Goal: Participate in discussion: Engage in conversation with other users on a specific topic

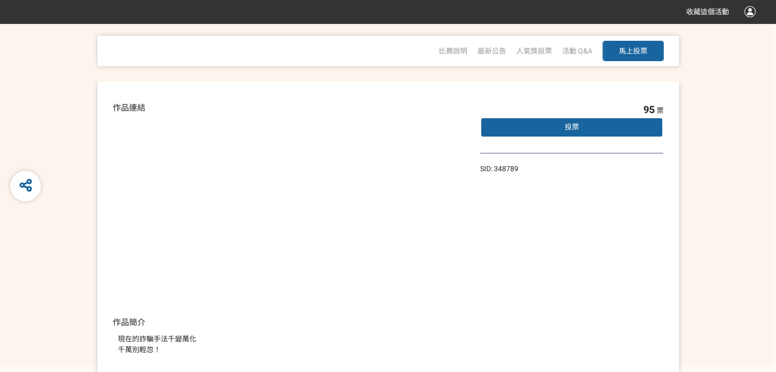
scroll to position [14, 0]
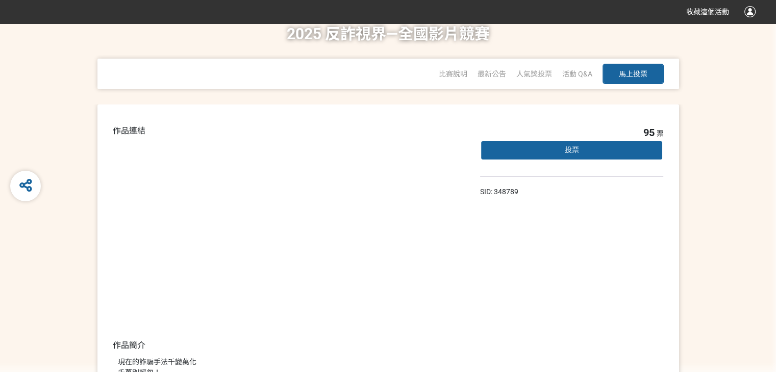
click at [587, 151] on div "投票" at bounding box center [572, 150] width 184 height 20
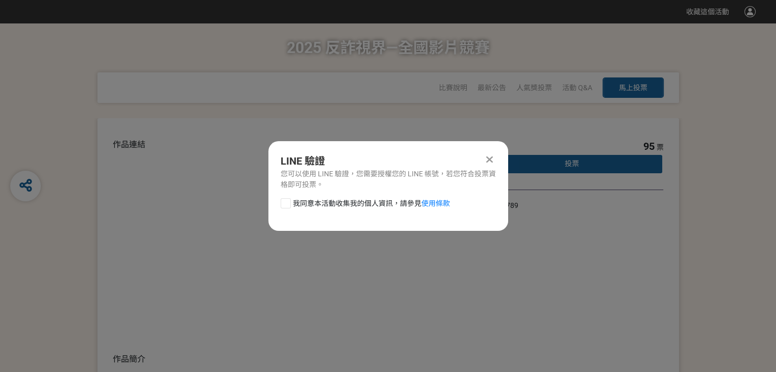
click at [284, 203] on div at bounding box center [286, 203] width 10 height 10
checkbox input "true"
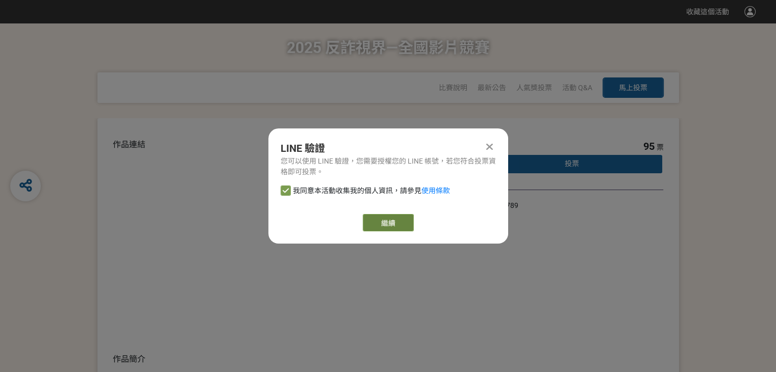
click at [385, 227] on link "繼續" at bounding box center [388, 222] width 51 height 17
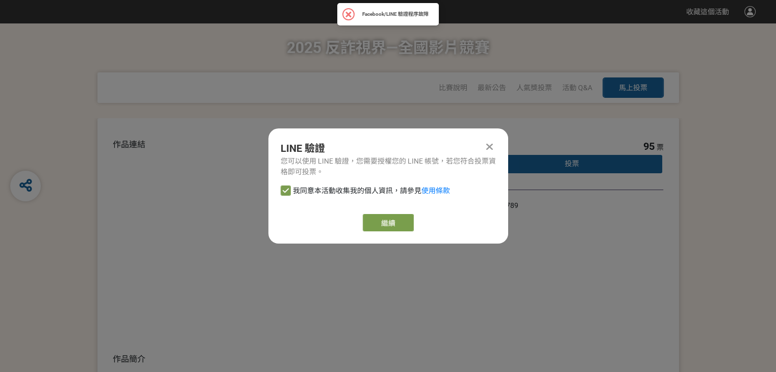
click at [490, 145] on icon at bounding box center [489, 147] width 7 height 10
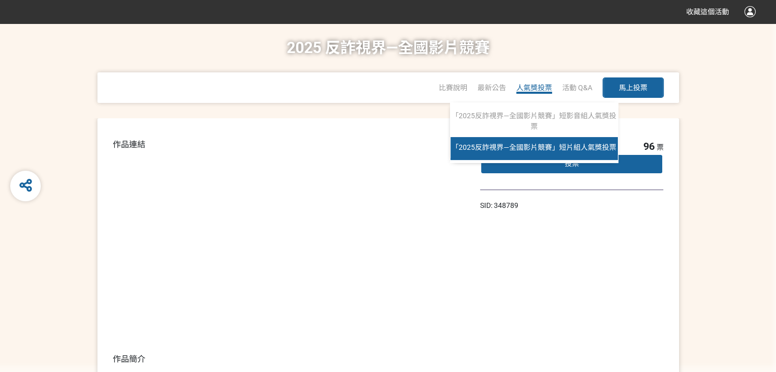
click at [549, 152] on link "「2025反詐視界—全國影片競賽」短片組人氣獎投票" at bounding box center [533, 148] width 167 height 23
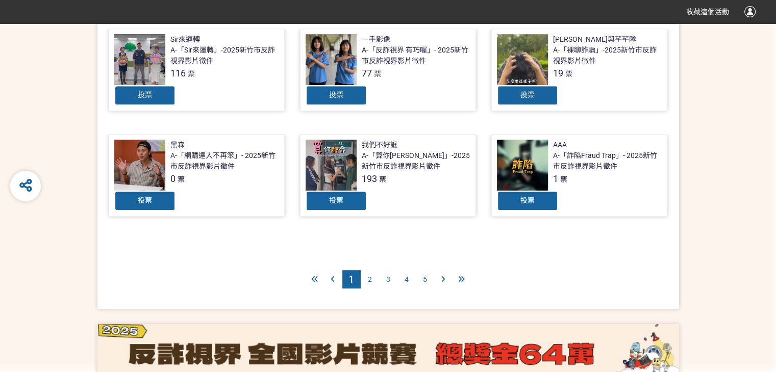
click at [372, 270] on div "2" at bounding box center [370, 279] width 18 height 18
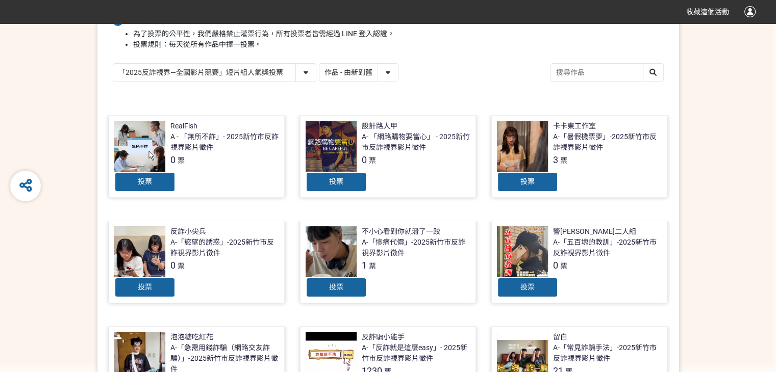
scroll to position [204, 0]
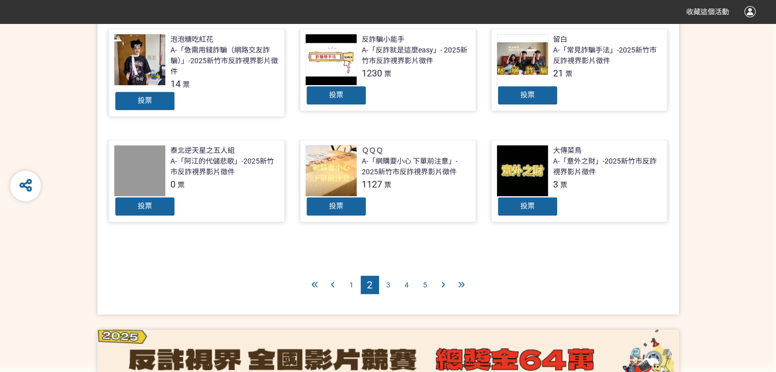
click at [352, 281] on span "1" at bounding box center [351, 285] width 4 height 8
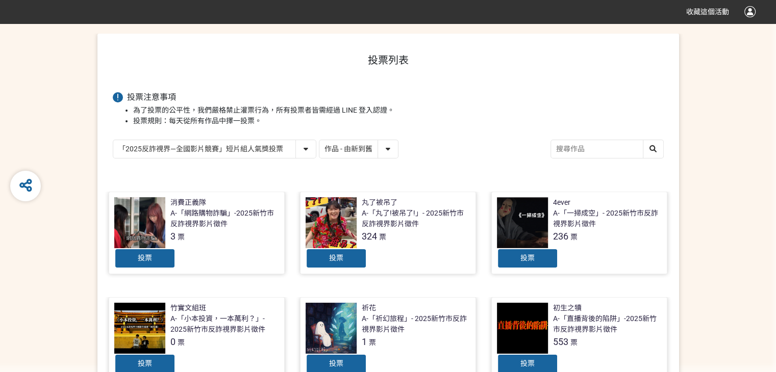
scroll to position [51, 0]
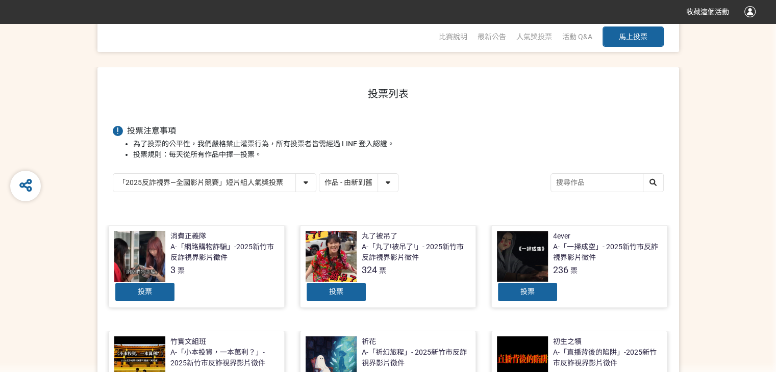
click at [284, 179] on select "「2025反詐視界—全國影片競賽」短影音組人氣獎投票 「2025反詐視界—全國影片競賽」短片組人氣獎投票" at bounding box center [214, 183] width 203 height 18
select select "13147"
click at [113, 174] on select "「2025反詐視界—全國影片競賽」短影音組人氣獎投票 「2025反詐視界—全國影片競賽」短片組人氣獎投票" at bounding box center [214, 183] width 203 height 18
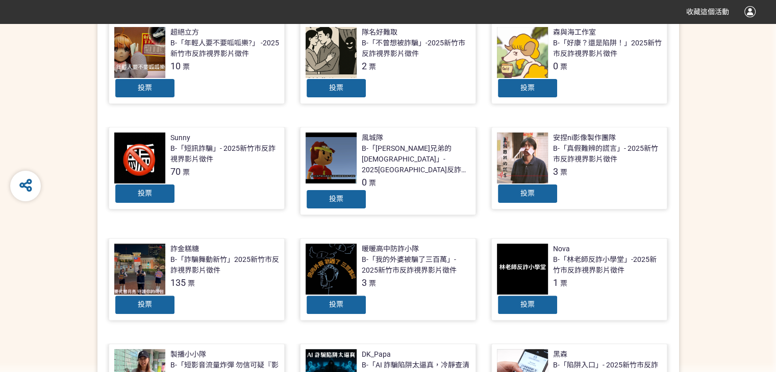
scroll to position [102, 0]
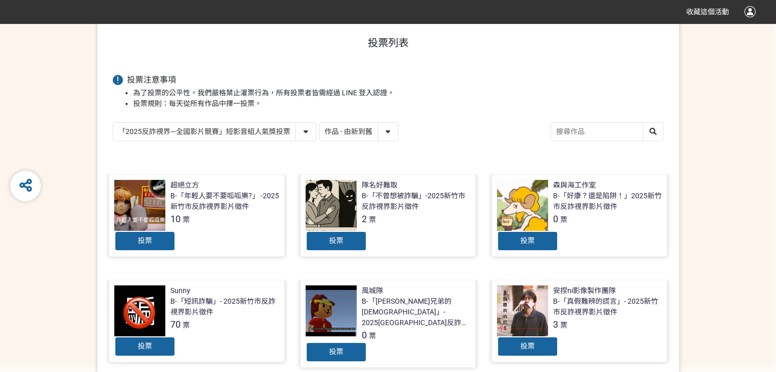
click at [388, 132] on select "作品 - 由新到舊 作品 - 由舊到新 票數 - 由多到少 票數 - 由少到多" at bounding box center [358, 132] width 79 height 18
select select "vote"
click at [319, 123] on select "作品 - 由新到舊 作品 - 由舊到新 票數 - 由多到少 票數 - 由少到多" at bounding box center [358, 132] width 79 height 18
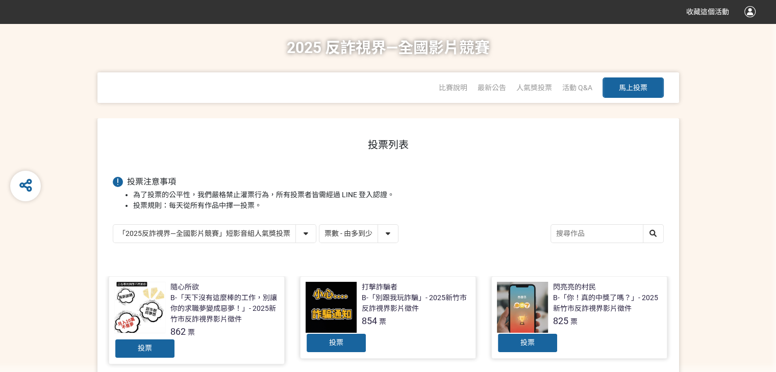
click at [309, 231] on select "「2025反詐視界—全國影片競賽」短影音組人氣獎投票 「2025反詐視界—全國影片競賽」短片組人氣獎投票" at bounding box center [214, 234] width 203 height 18
click at [113, 225] on select "「2025反詐視界—全國影片競賽」短影音組人氣獎投票 「2025反詐視界—全國影片競賽」短片組人氣獎投票" at bounding box center [214, 234] width 203 height 18
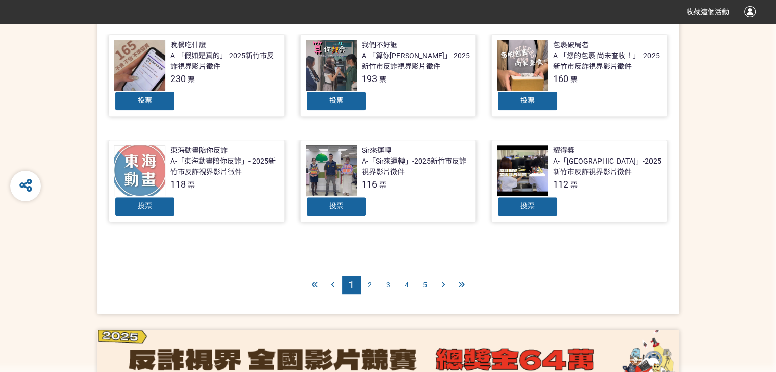
click at [365, 280] on div "2" at bounding box center [370, 285] width 18 height 18
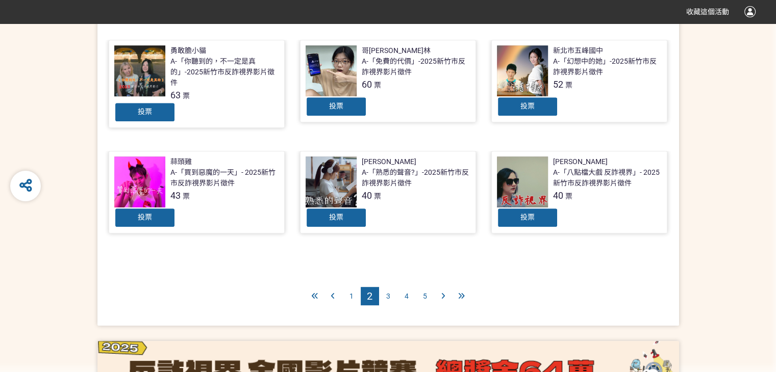
click at [347, 294] on div "1" at bounding box center [351, 296] width 18 height 18
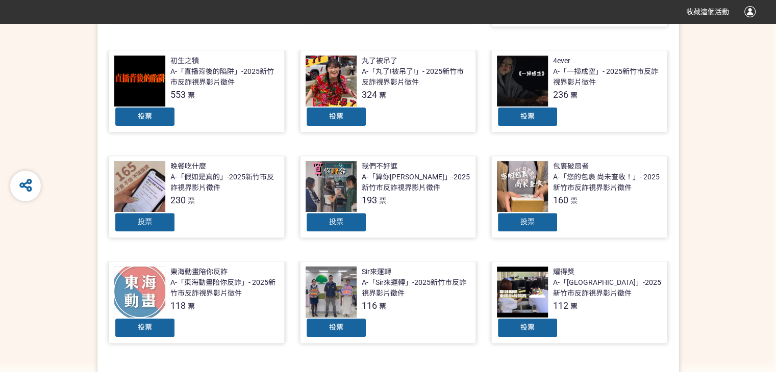
scroll to position [477, 0]
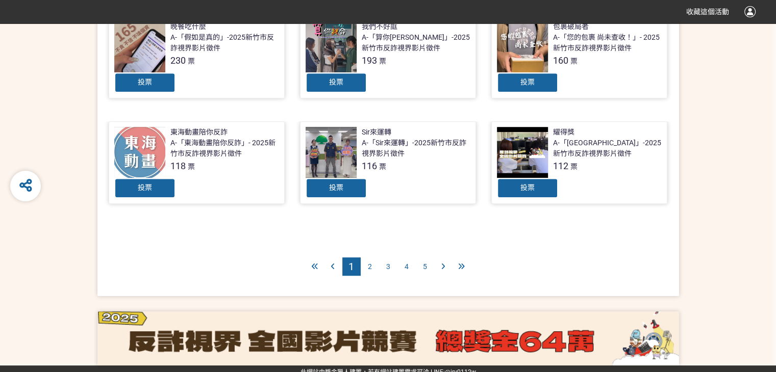
click at [369, 263] on span "2" at bounding box center [370, 267] width 4 height 8
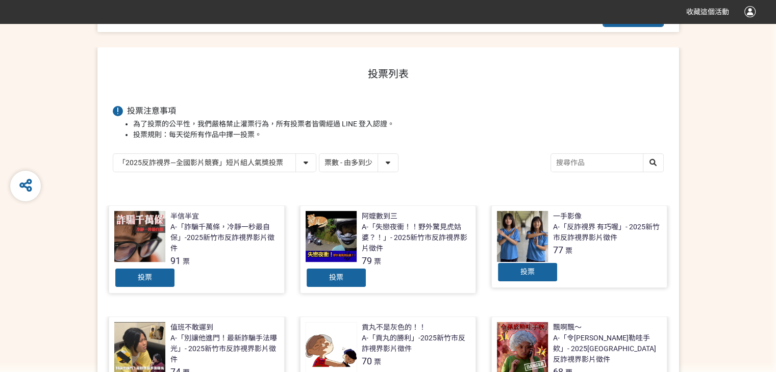
scroll to position [51, 0]
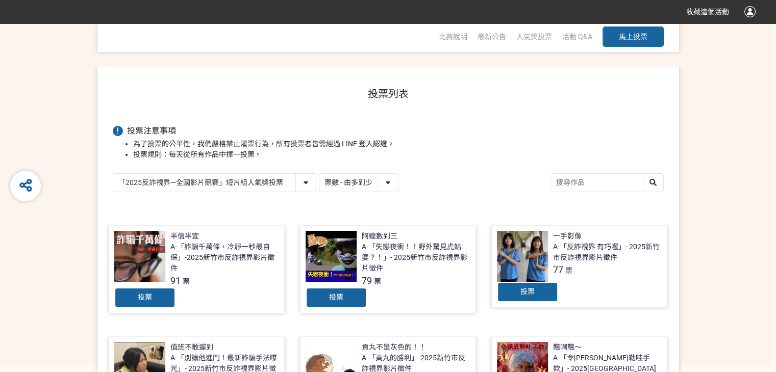
click at [299, 185] on select "「2025反詐視界—全國影片競賽」短影音組人氣獎投票 「2025反詐視界—全國影片競賽」短片組人氣獎投票" at bounding box center [214, 183] width 203 height 18
click at [113, 174] on select "「2025反詐視界—全國影片競賽」短影音組人氣獎投票 「2025反詐視界—全國影片競賽」短片組人氣獎投票" at bounding box center [214, 183] width 203 height 18
click at [292, 188] on select "「2025反詐視界—全國影片競賽」短影音組人氣獎投票 「2025反詐視界—全國影片競賽」短片組人氣獎投票" at bounding box center [214, 183] width 203 height 18
select select "13147"
click at [113, 174] on select "「2025反詐視界—全國影片競賽」短影音組人氣獎投票 「2025反詐視界—全國影片競賽」短片組人氣獎投票" at bounding box center [214, 183] width 203 height 18
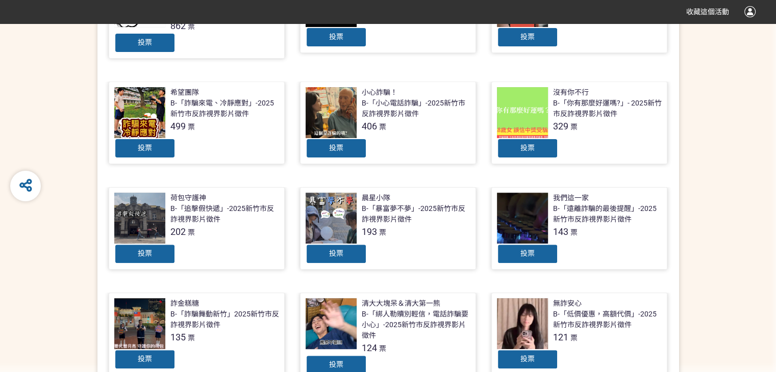
scroll to position [204, 0]
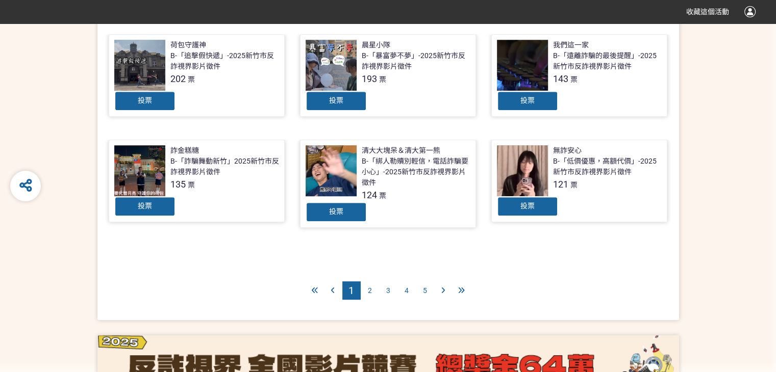
click at [371, 294] on span "2" at bounding box center [370, 291] width 4 height 8
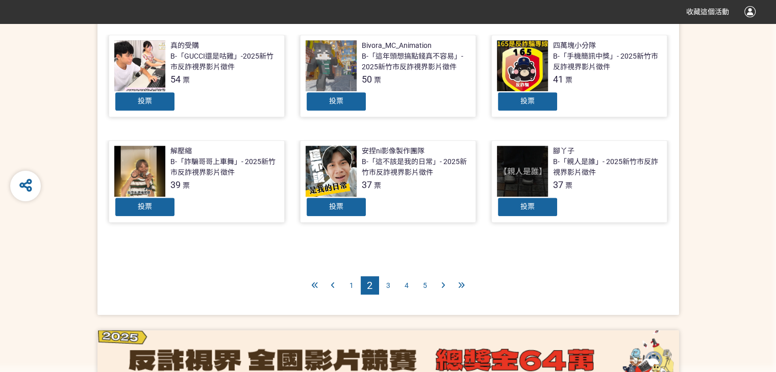
scroll to position [426, 0]
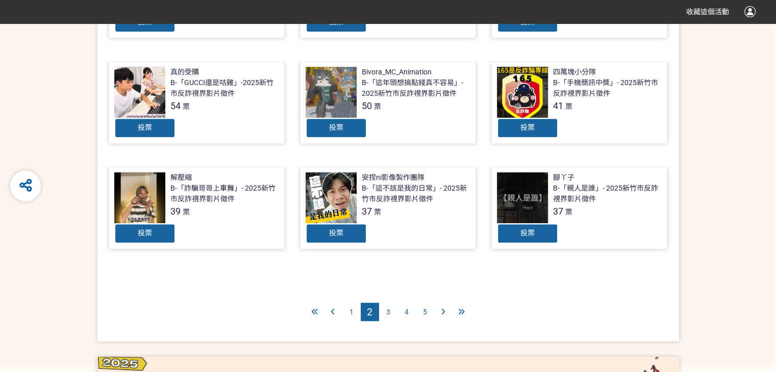
click at [351, 306] on div "1" at bounding box center [351, 312] width 18 height 18
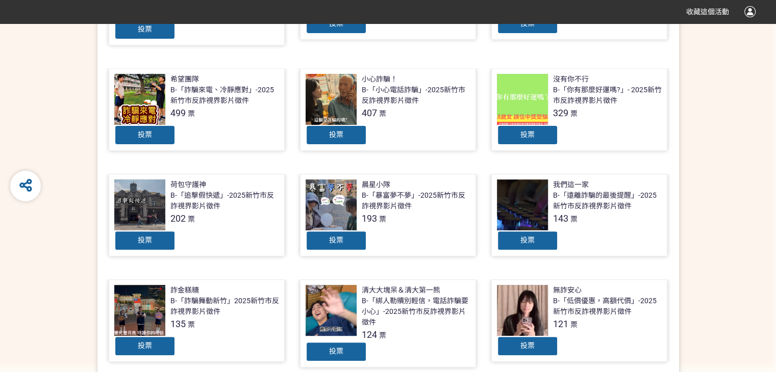
scroll to position [459, 0]
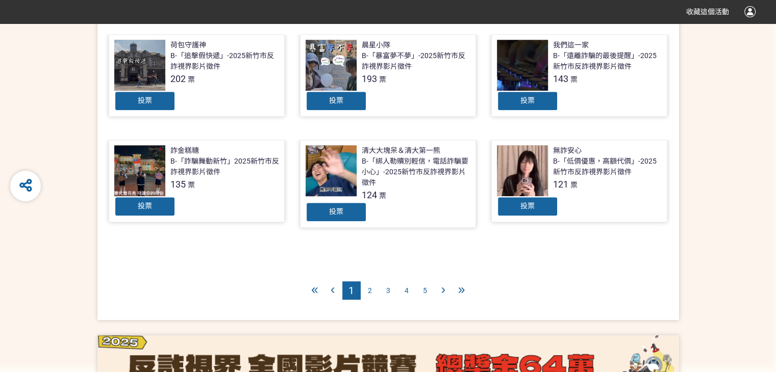
click at [368, 290] on span "2" at bounding box center [370, 291] width 4 height 8
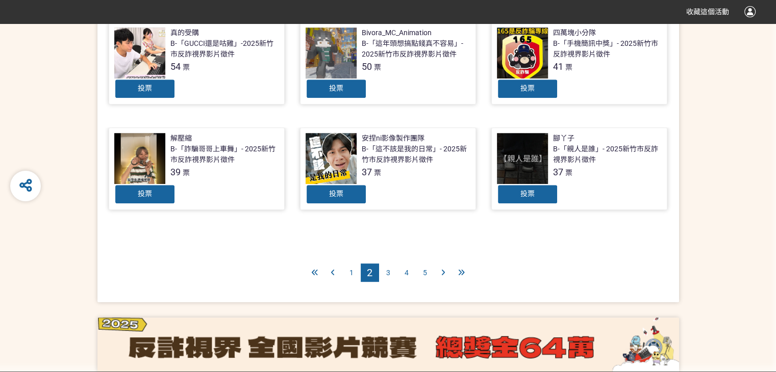
scroll to position [477, 0]
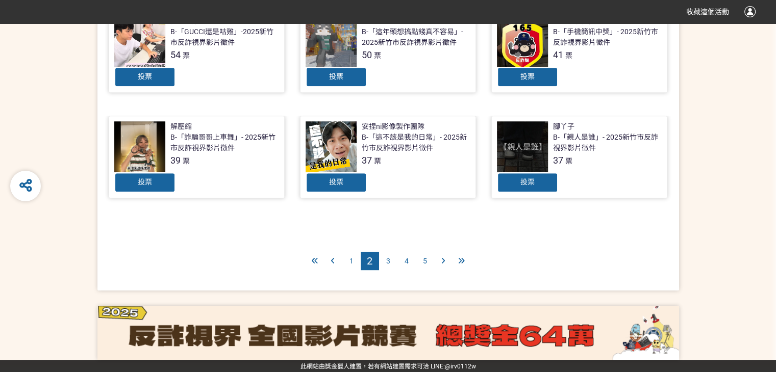
click at [354, 267] on div "1" at bounding box center [351, 261] width 18 height 18
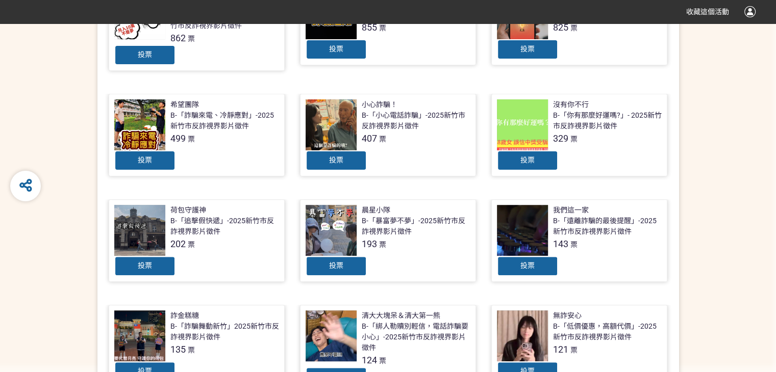
scroll to position [357, 0]
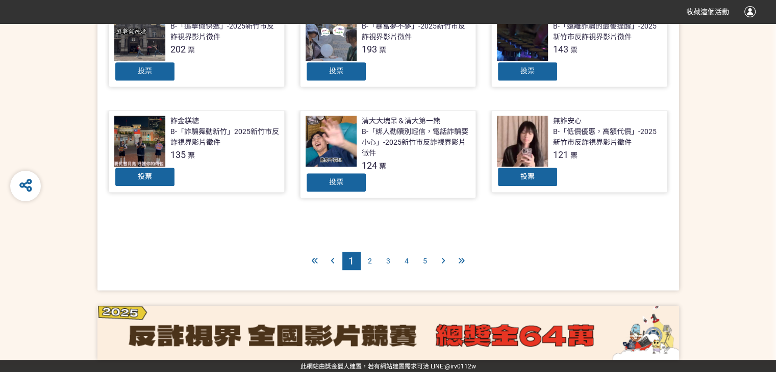
click at [368, 262] on span "2" at bounding box center [370, 261] width 4 height 8
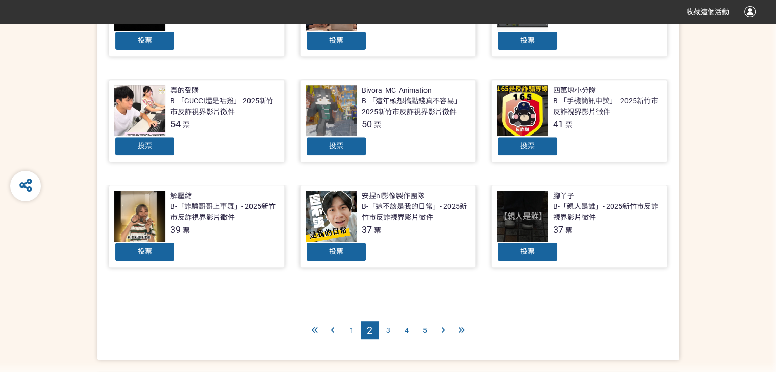
click at [349, 330] on span "1" at bounding box center [351, 330] width 4 height 8
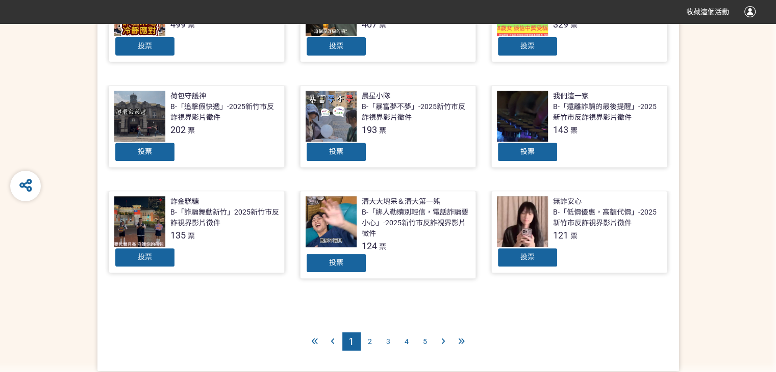
click at [371, 341] on span "2" at bounding box center [370, 342] width 4 height 8
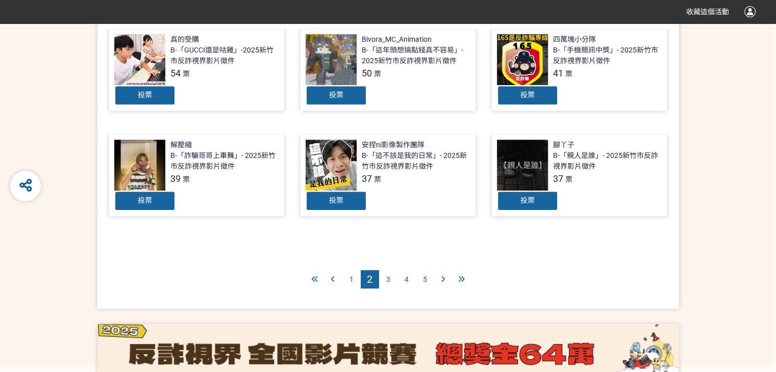
click at [352, 275] on span "1" at bounding box center [351, 279] width 4 height 8
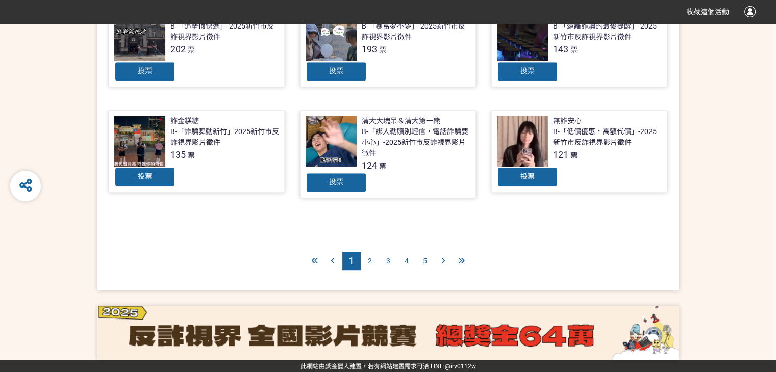
click at [373, 260] on div "2" at bounding box center [370, 261] width 18 height 18
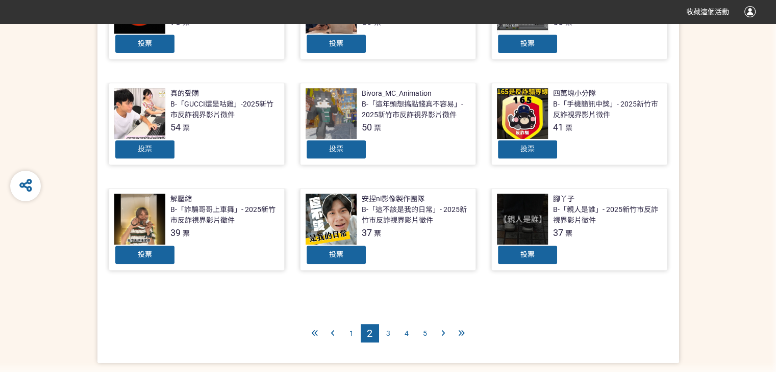
scroll to position [408, 0]
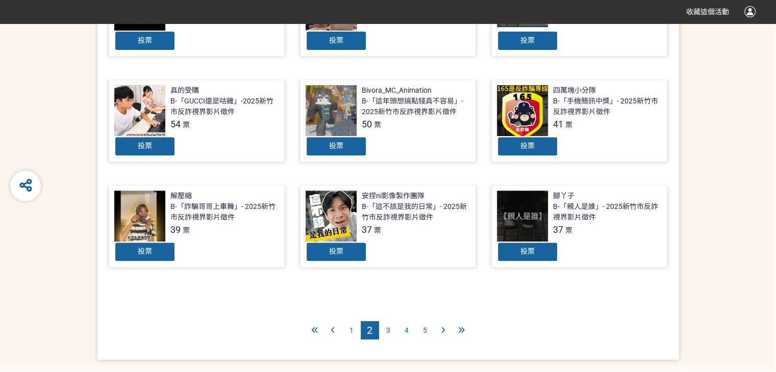
click at [354, 329] on div "1" at bounding box center [351, 330] width 18 height 18
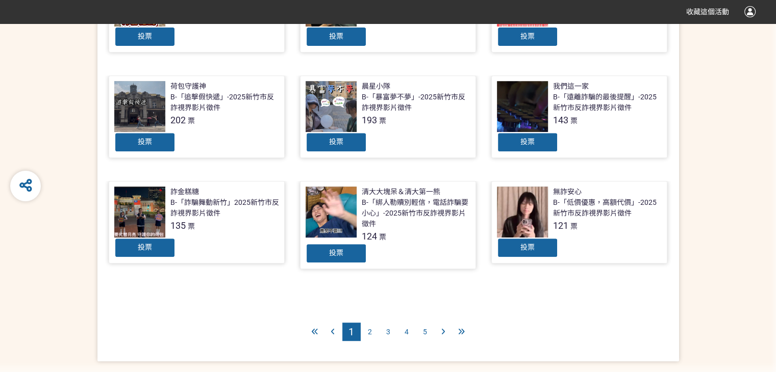
scroll to position [489, 0]
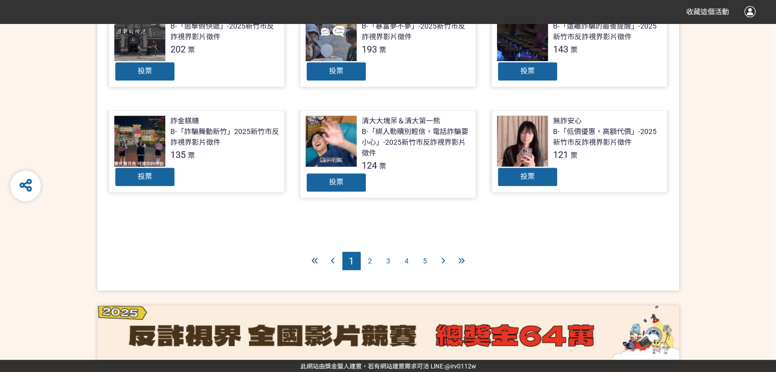
click at [373, 263] on div "2" at bounding box center [370, 261] width 18 height 18
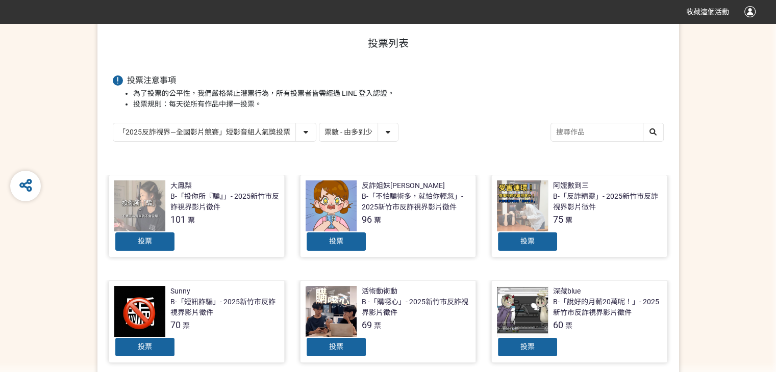
scroll to position [102, 0]
click at [344, 207] on div at bounding box center [331, 205] width 51 height 51
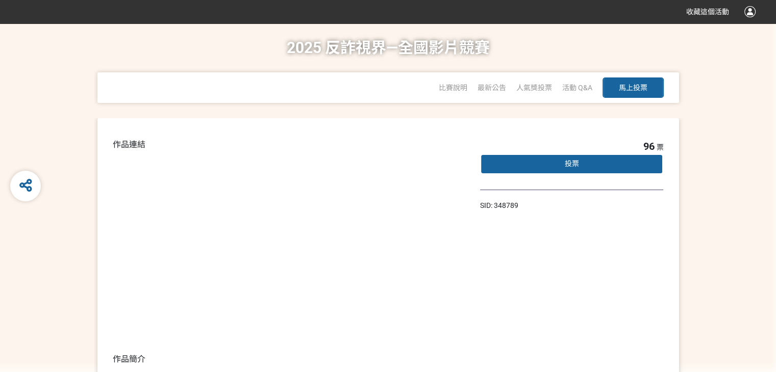
scroll to position [128, 0]
